Goal: Information Seeking & Learning: Learn about a topic

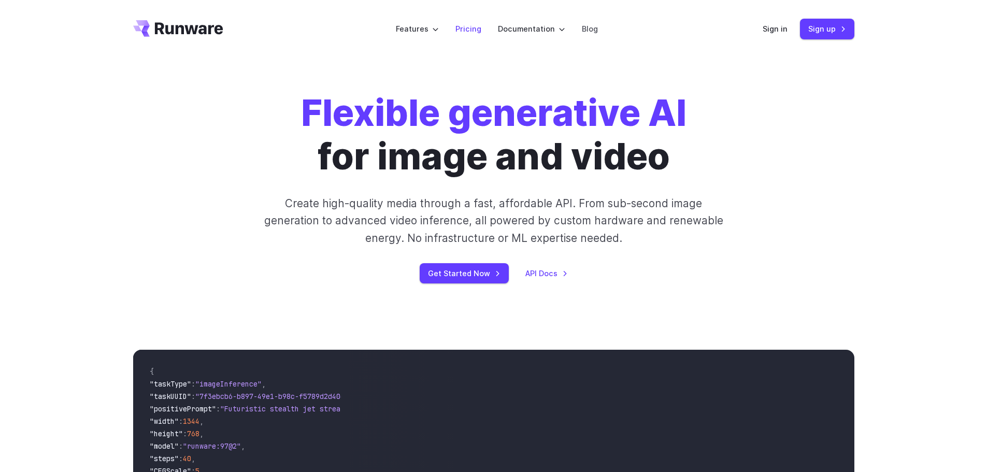
click at [475, 23] on link "Pricing" at bounding box center [468, 29] width 26 height 12
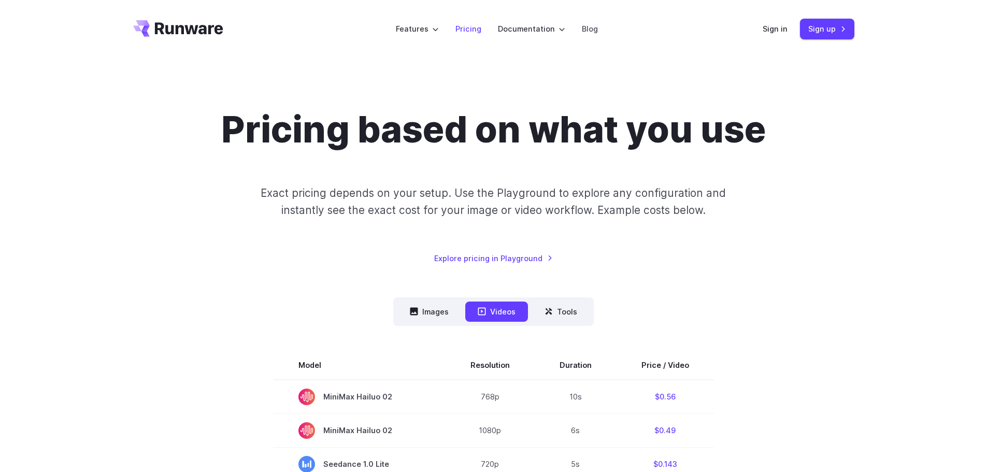
click at [463, 24] on link "Pricing" at bounding box center [468, 29] width 26 height 12
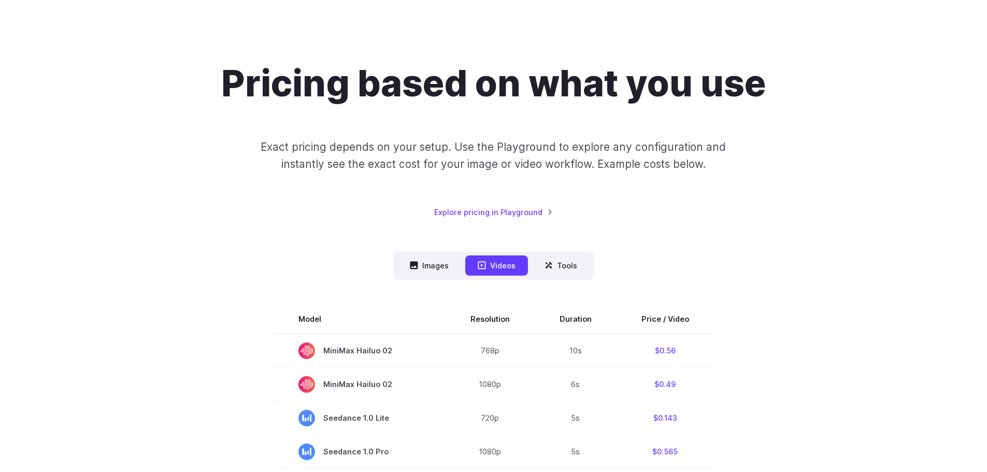
scroll to position [52, 0]
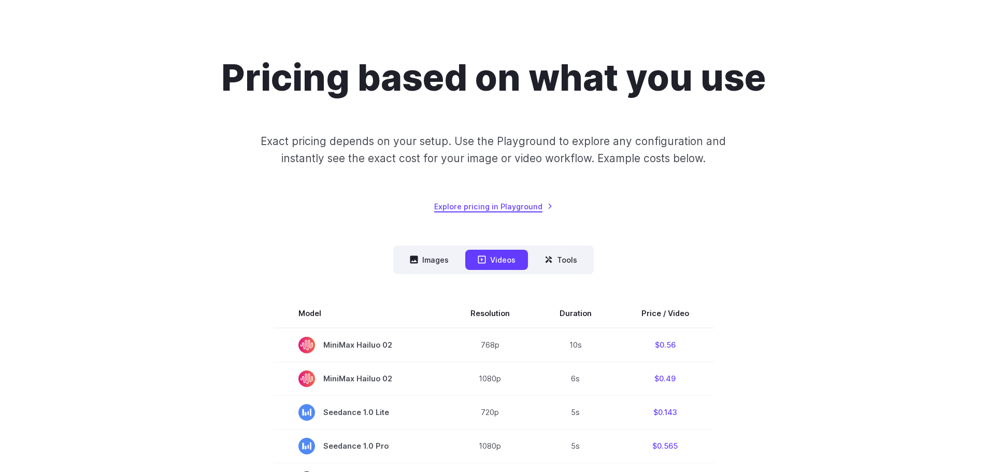
click at [541, 206] on link "Explore pricing in Playground" at bounding box center [493, 206] width 119 height 12
click at [569, 257] on button "Tools" at bounding box center [560, 260] width 57 height 20
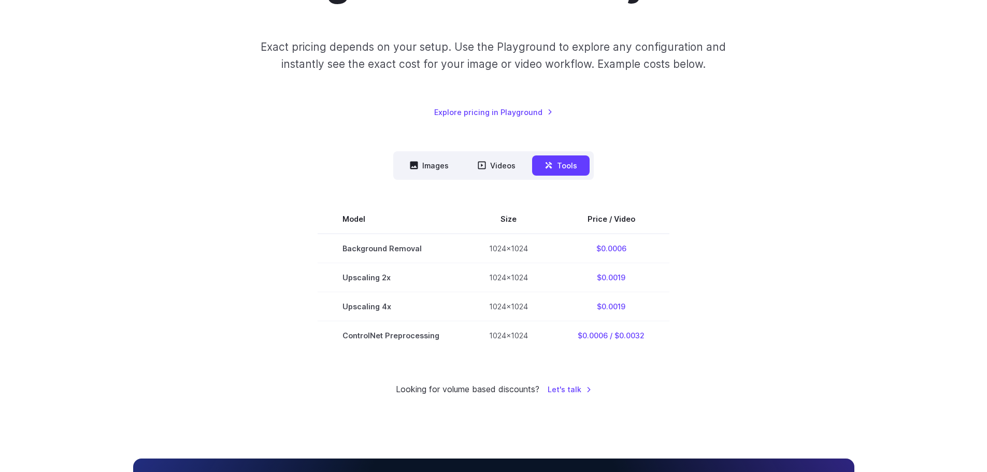
scroll to position [155, 0]
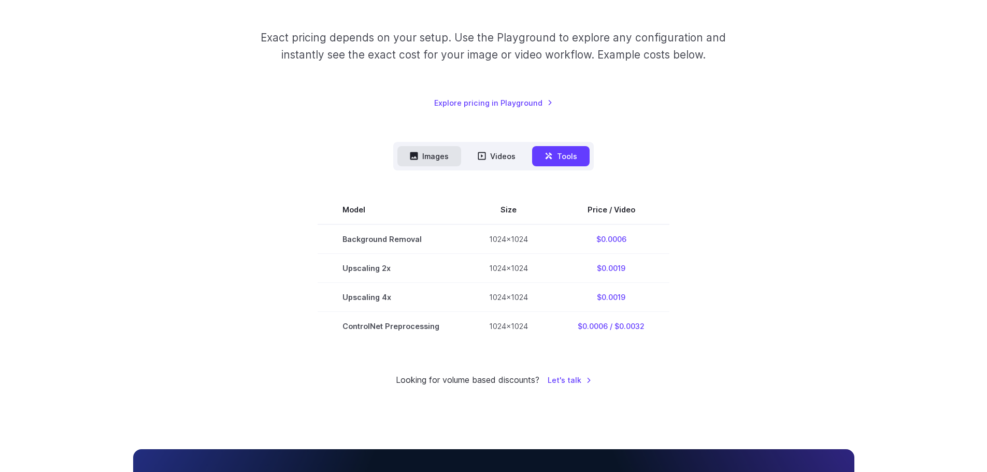
click at [432, 150] on button "Images" at bounding box center [429, 156] width 64 height 20
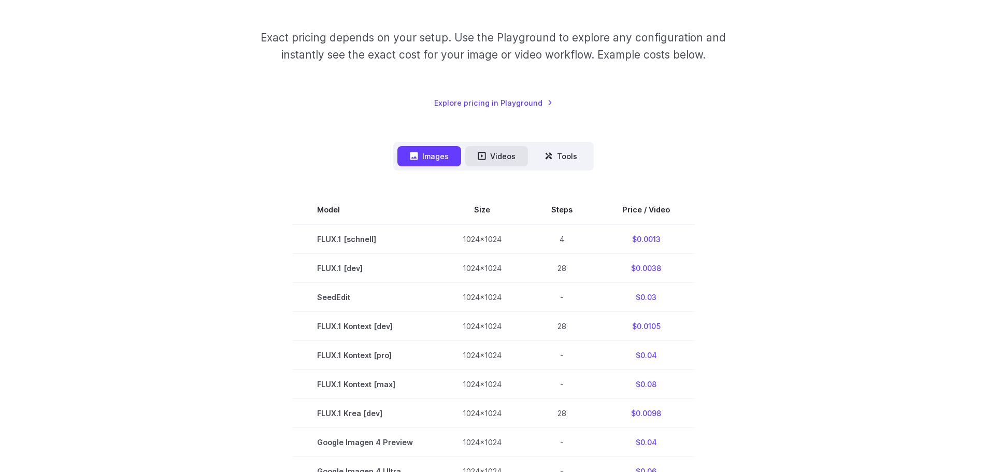
click at [511, 158] on button "Videos" at bounding box center [496, 156] width 63 height 20
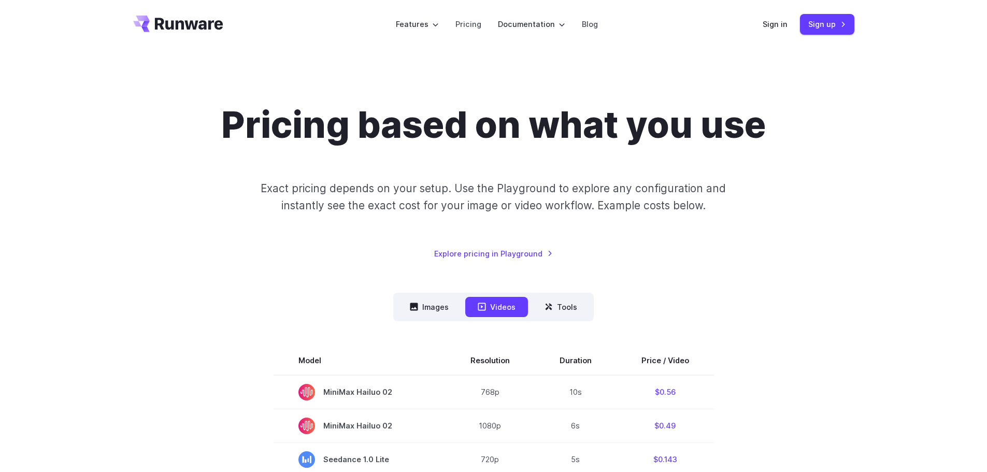
scroll to position [0, 0]
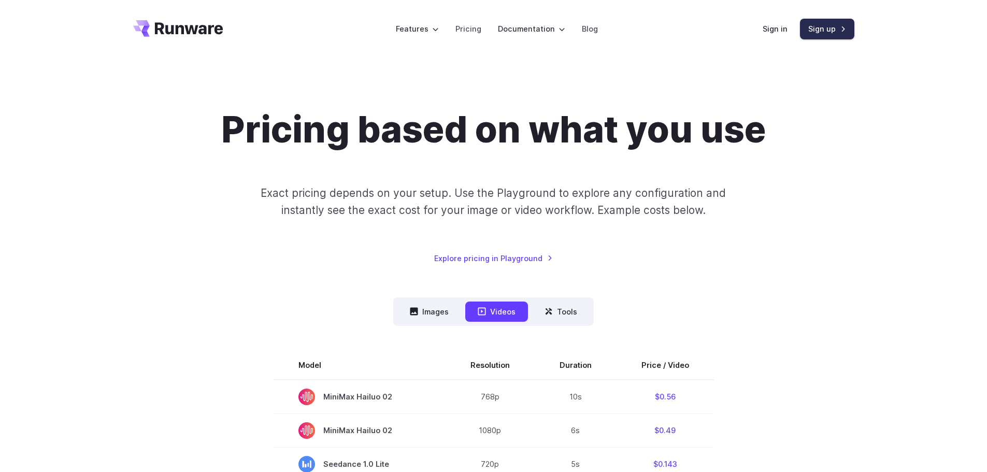
click at [835, 26] on link "Sign up" at bounding box center [827, 29] width 54 height 20
click at [165, 18] on header "Features Tasks Image generation Video generation Sonic Inference Engine™ Models…" at bounding box center [494, 29] width 746 height 58
click at [189, 28] on icon "Go to /" at bounding box center [178, 28] width 90 height 17
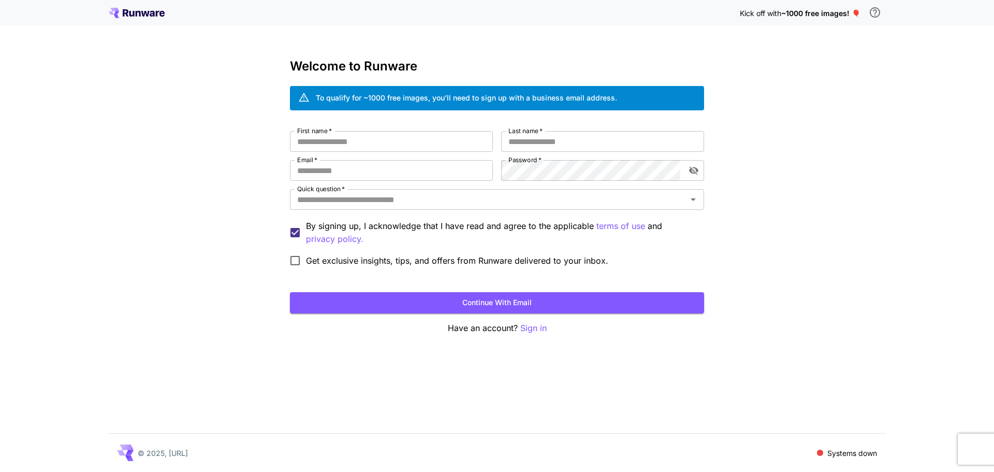
click at [138, 11] on icon at bounding box center [138, 14] width 5 height 6
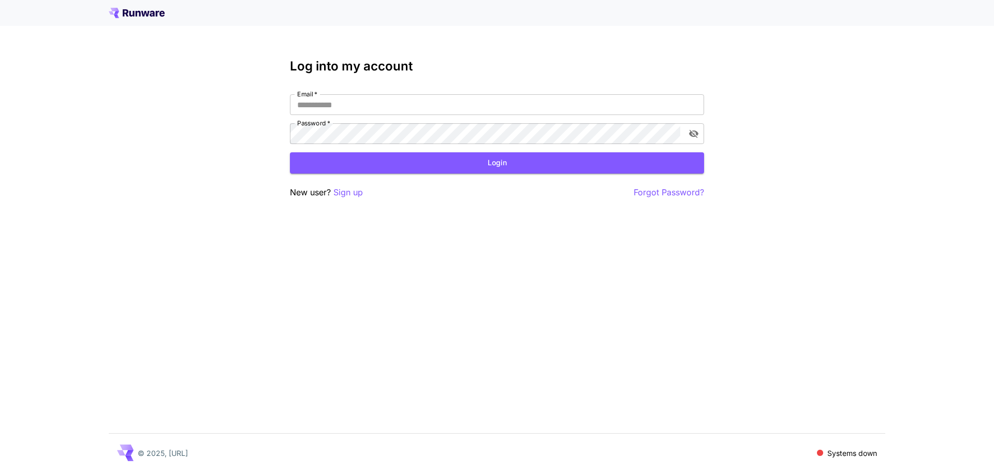
click at [111, 14] on icon at bounding box center [114, 11] width 10 height 7
drag, startPoint x: 163, startPoint y: 61, endPoint x: 168, endPoint y: 55, distance: 7.3
drag, startPoint x: 128, startPoint y: 44, endPoint x: 123, endPoint y: 46, distance: 6.3
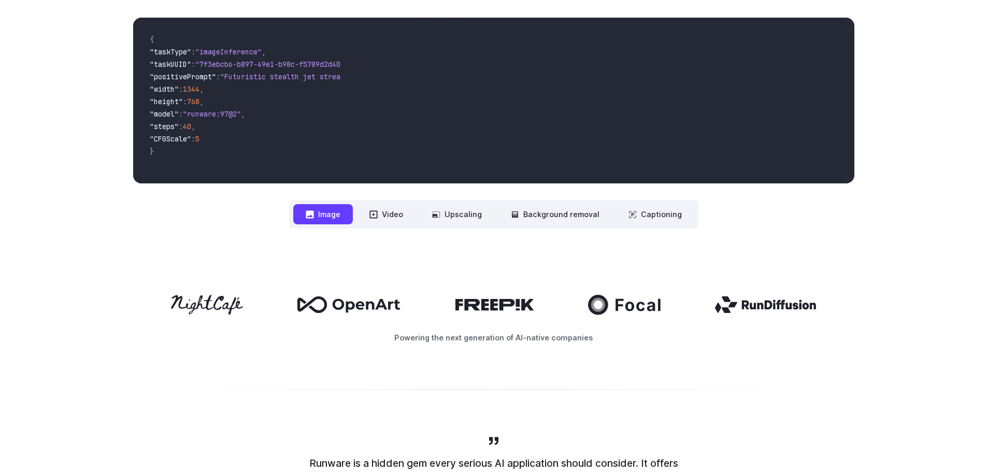
scroll to position [363, 0]
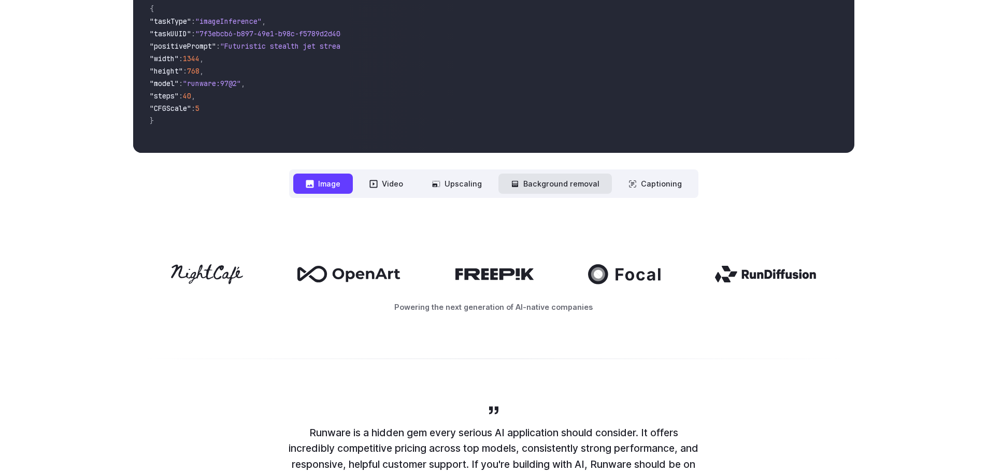
click at [567, 190] on button "Background removal" at bounding box center [554, 183] width 113 height 20
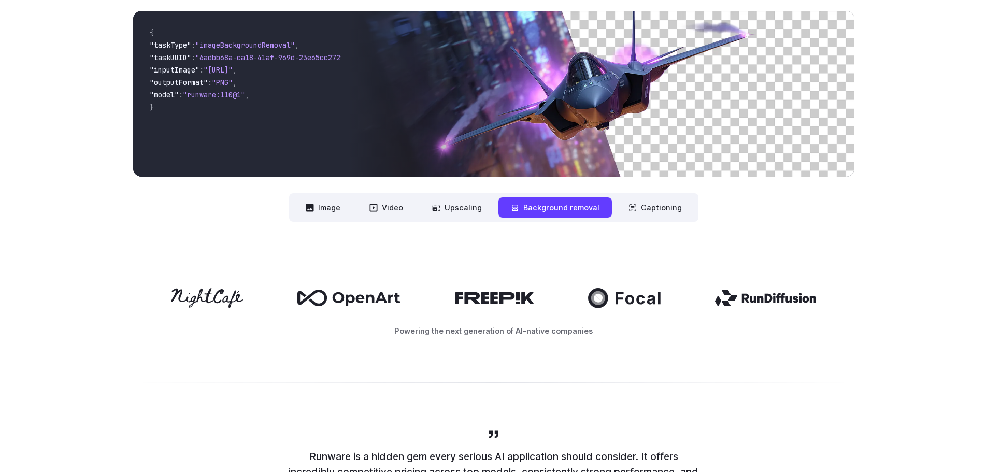
scroll to position [259, 0]
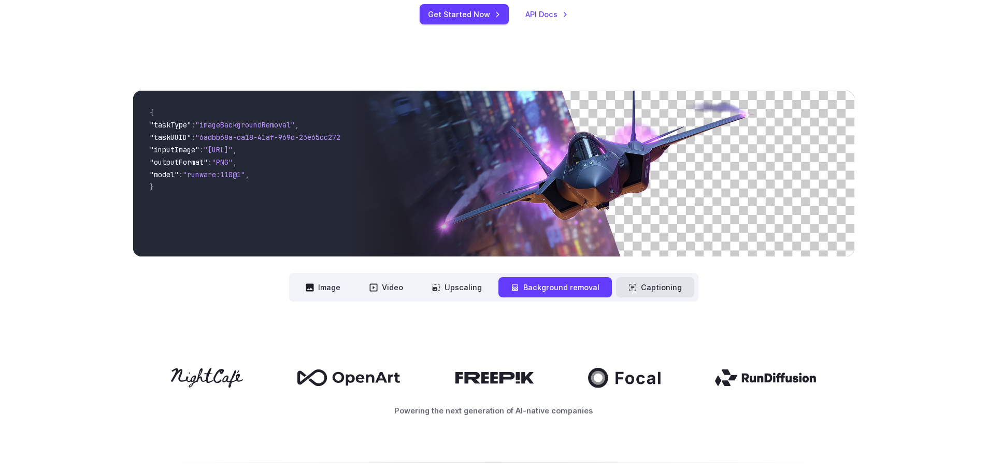
click at [640, 283] on button "Captioning" at bounding box center [655, 287] width 78 height 20
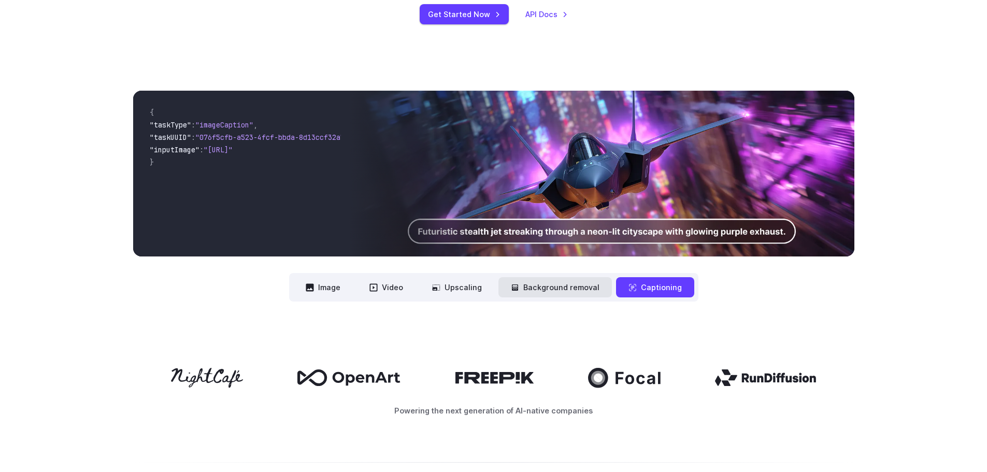
click at [544, 293] on button "Background removal" at bounding box center [554, 287] width 113 height 20
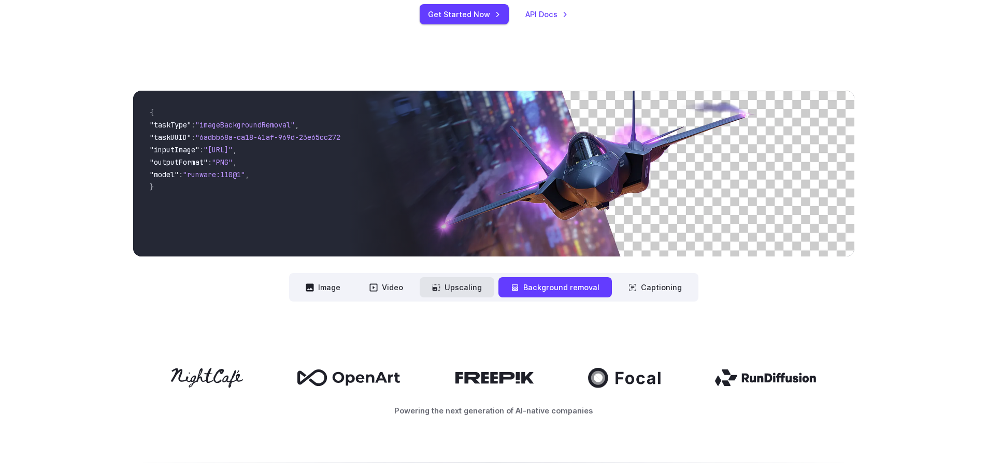
click at [467, 292] on button "Upscaling" at bounding box center [457, 287] width 75 height 20
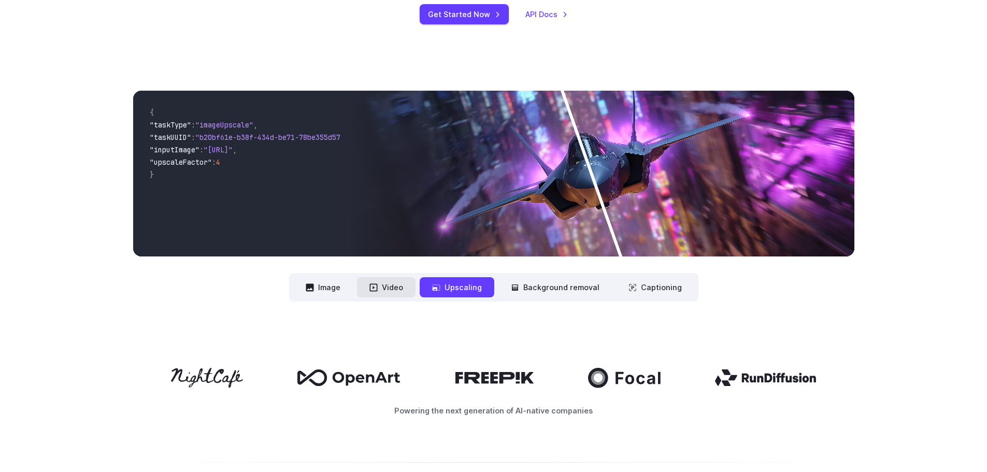
click at [398, 286] on button "Video" at bounding box center [386, 287] width 59 height 20
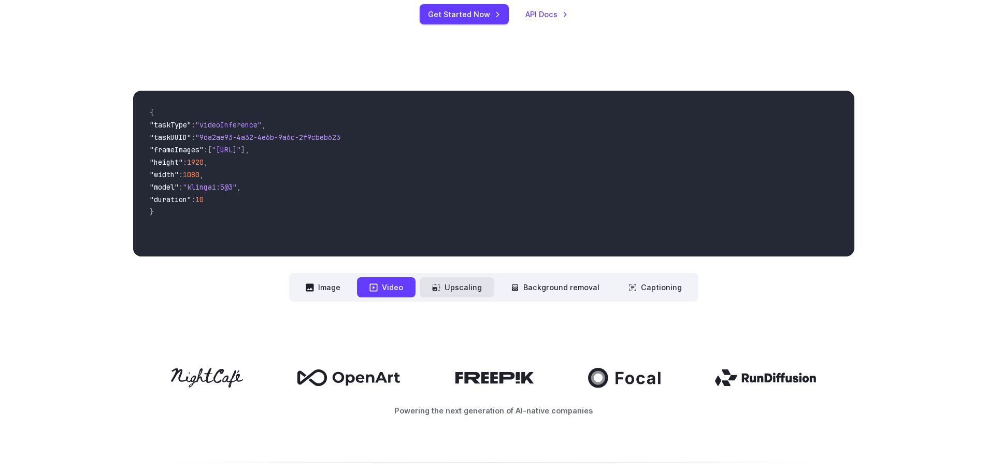
click at [443, 292] on button "Upscaling" at bounding box center [457, 287] width 75 height 20
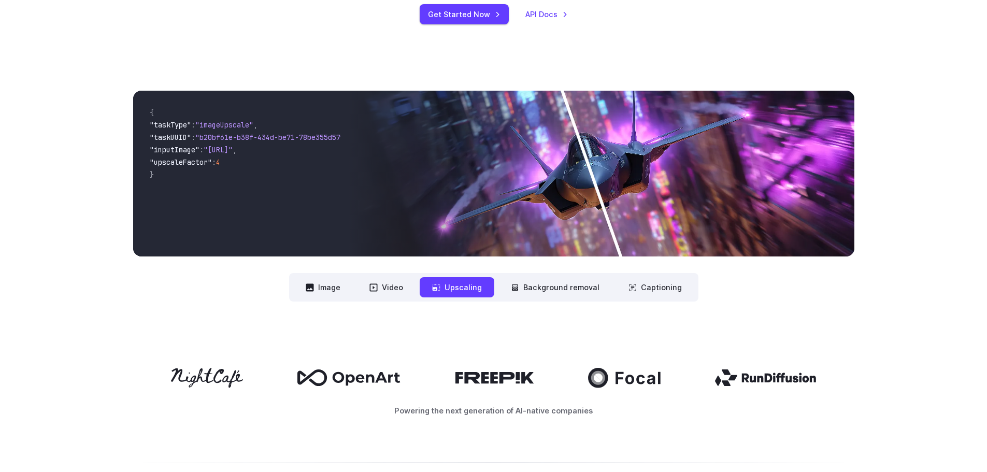
drag, startPoint x: 321, startPoint y: 289, endPoint x: 316, endPoint y: 268, distance: 21.6
click at [321, 288] on button "Image" at bounding box center [323, 287] width 60 height 20
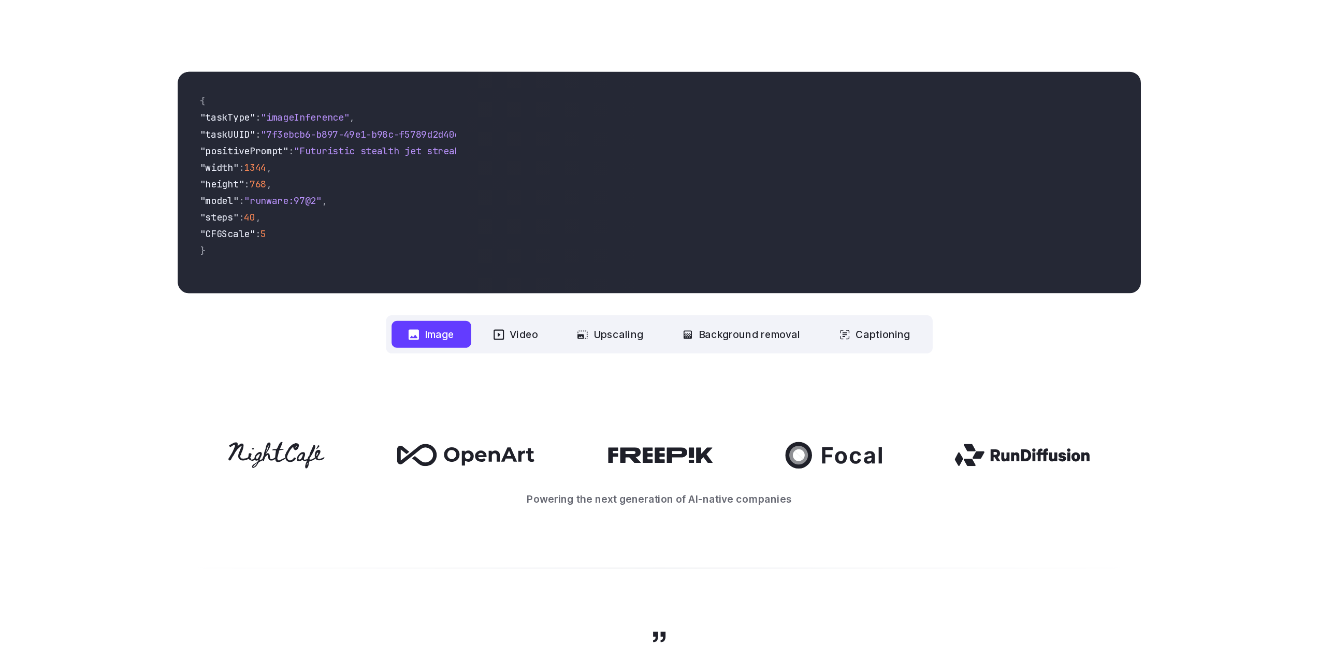
scroll to position [0, 0]
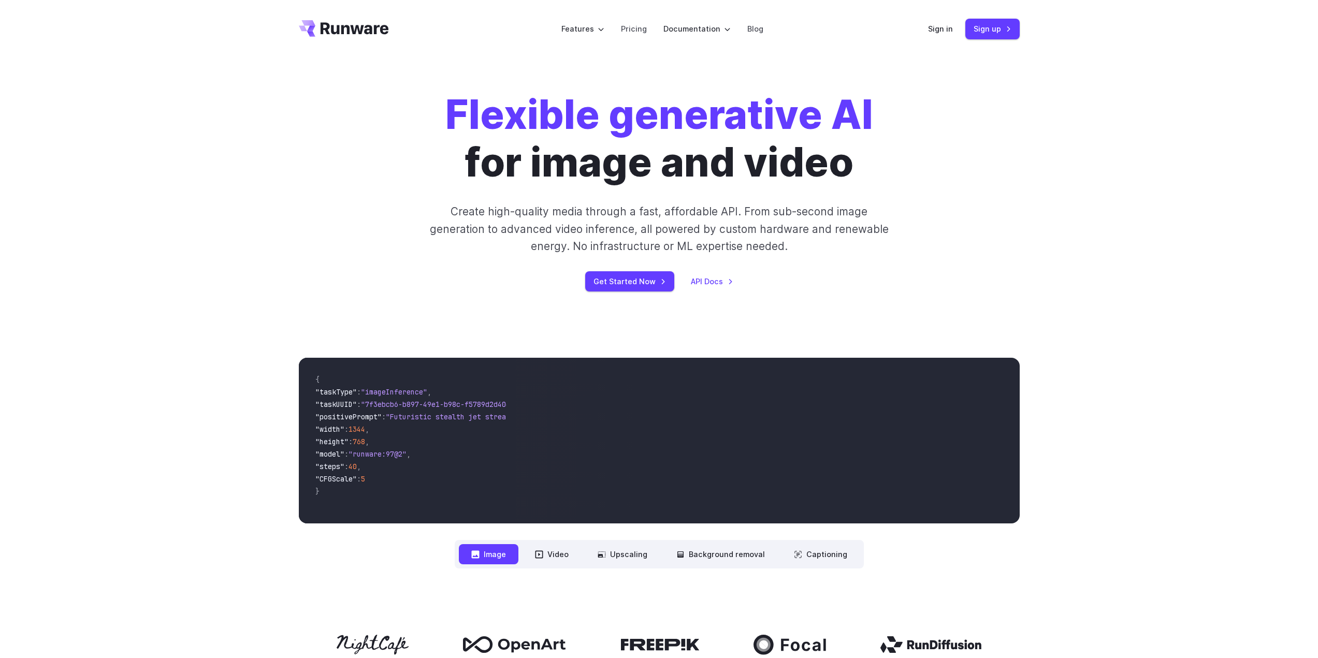
click at [91, 106] on div "Flexible generative AI for image and video Create high-quality media through a …" at bounding box center [659, 191] width 1318 height 267
click at [641, 31] on link "Pricing" at bounding box center [634, 29] width 26 height 12
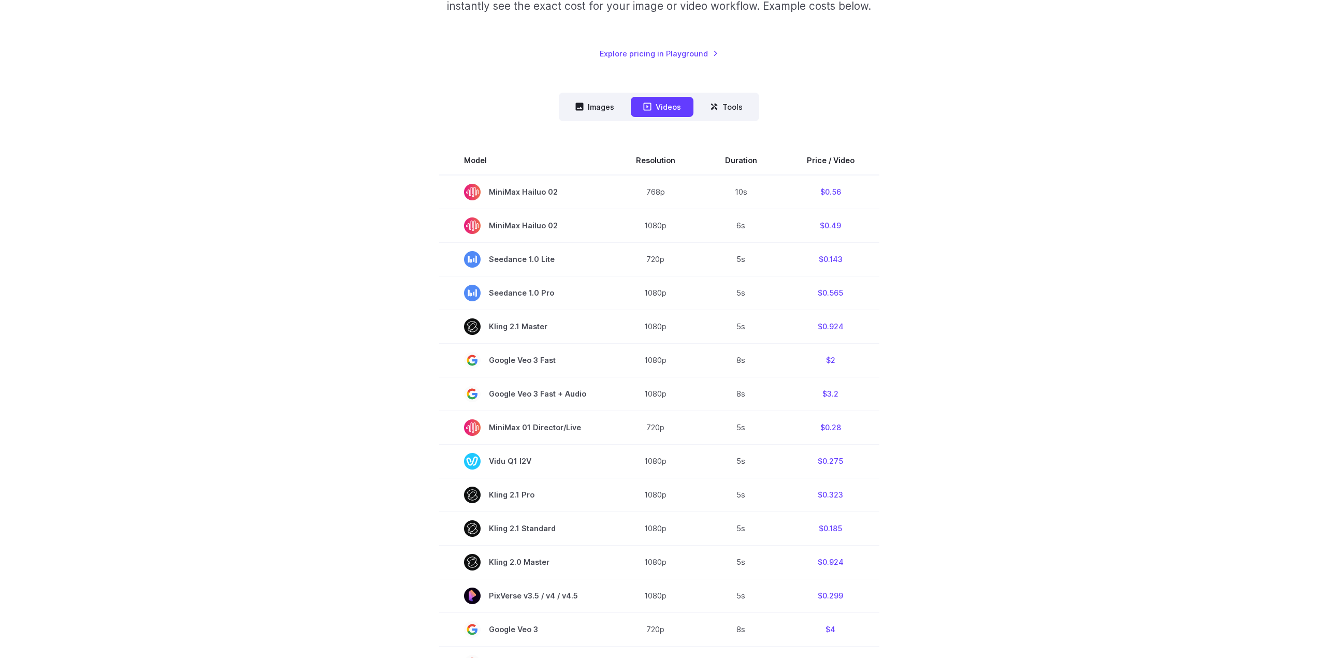
scroll to position [259, 0]
click at [574, 111] on button "Images" at bounding box center [595, 104] width 64 height 20
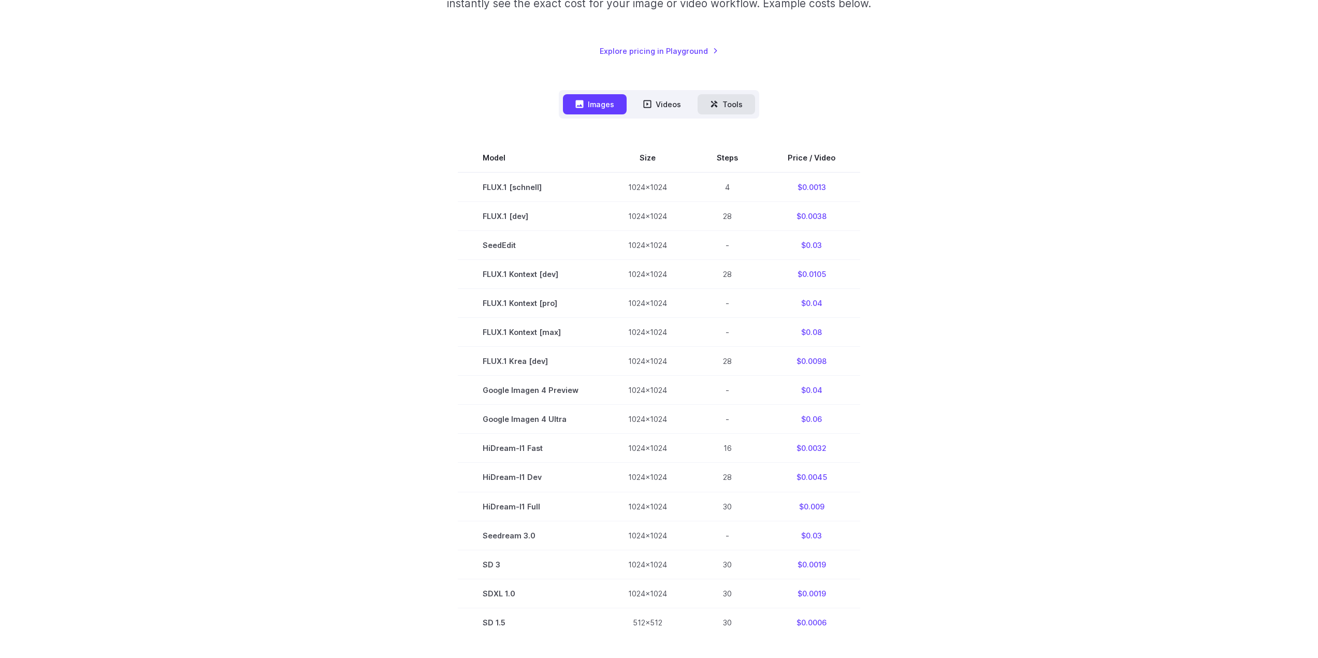
click at [733, 106] on button "Tools" at bounding box center [726, 104] width 57 height 20
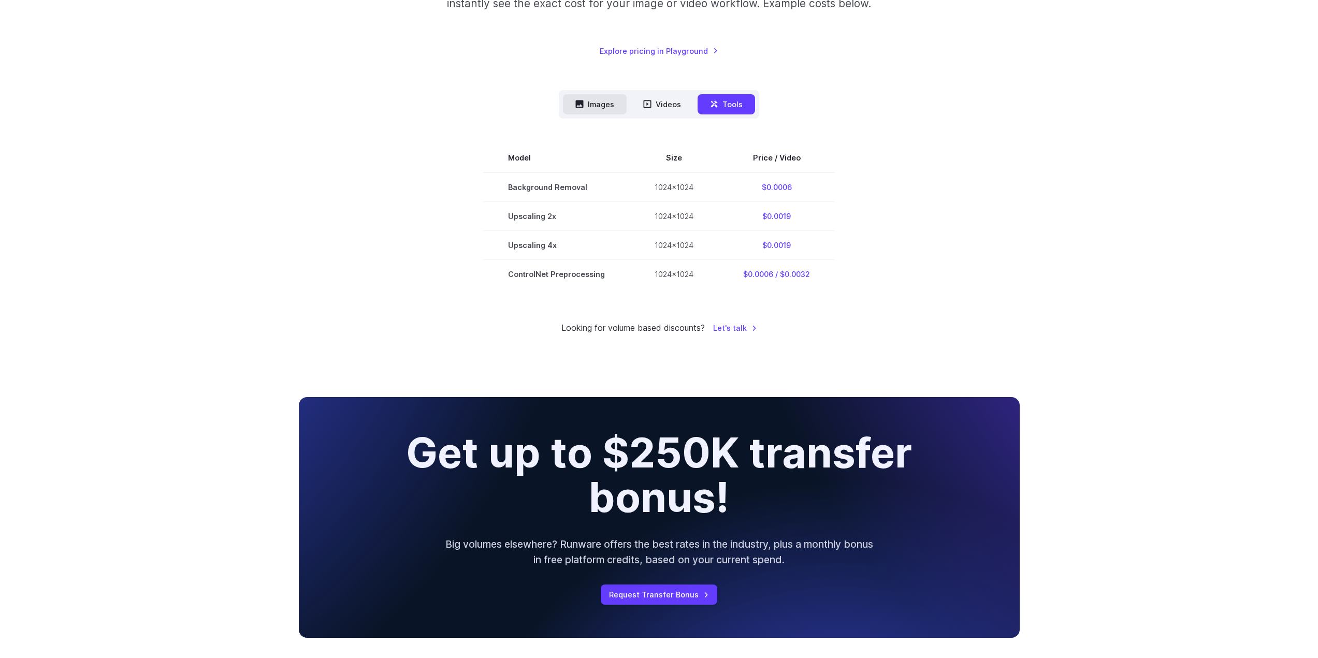
click at [602, 104] on button "Images" at bounding box center [595, 104] width 64 height 20
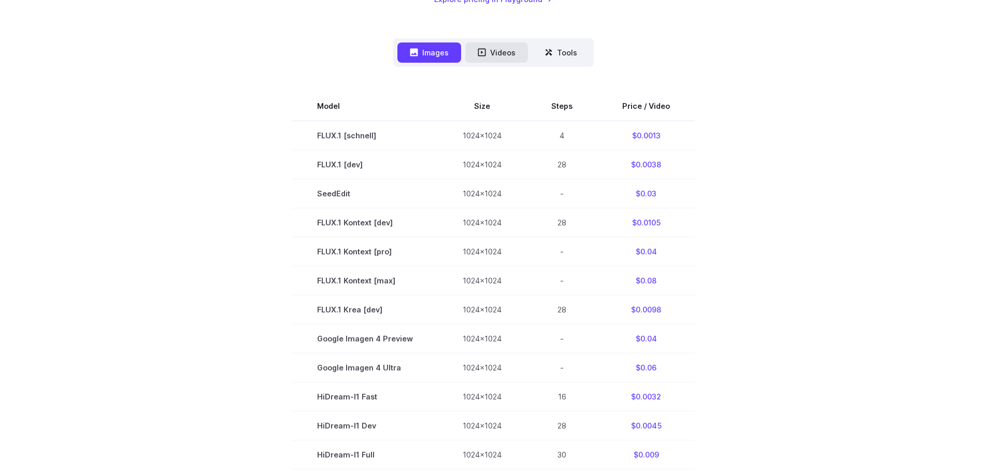
click at [505, 49] on button "Videos" at bounding box center [496, 52] width 63 height 20
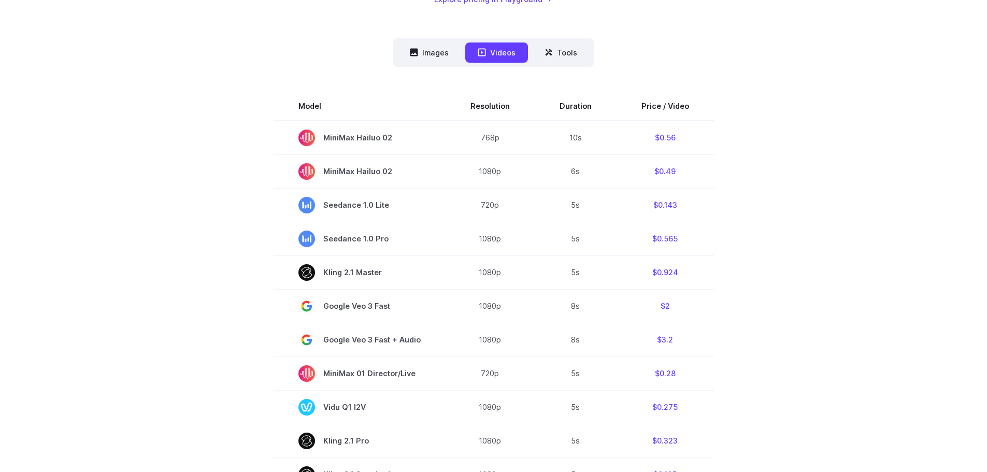
click at [580, 63] on nav "Images Videos Tools ****** ****** *****" at bounding box center [493, 52] width 200 height 28
click at [575, 54] on button "Tools" at bounding box center [560, 52] width 57 height 20
